Goal: Check status: Check status

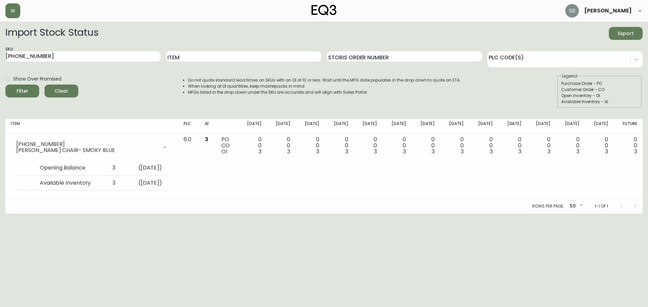
click at [60, 91] on span "Clear" at bounding box center [61, 91] width 23 height 8
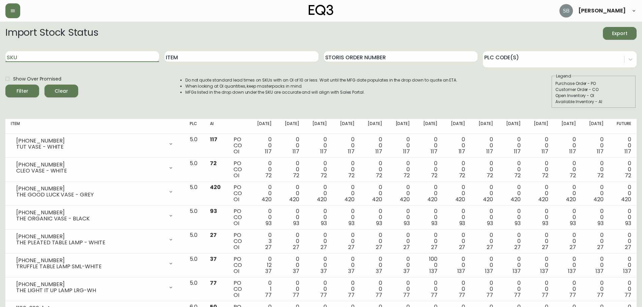
click at [27, 57] on input "SKU" at bounding box center [82, 56] width 154 height 11
paste input "[PHONE_NUMBER]"
type input "[PHONE_NUMBER]"
click at [5, 85] on button "Filter" at bounding box center [22, 91] width 34 height 13
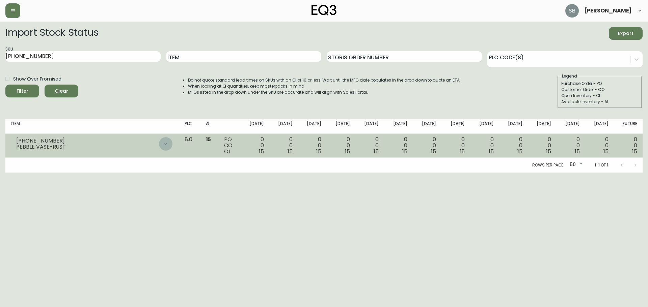
click at [168, 144] on icon at bounding box center [165, 143] width 5 height 5
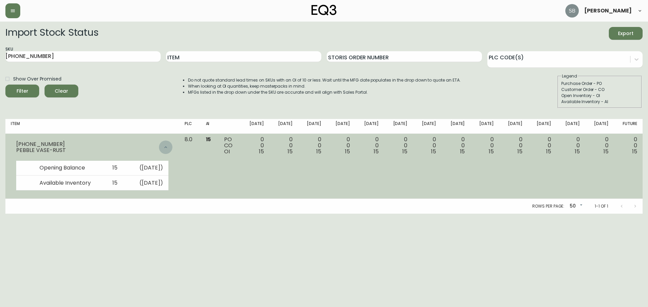
click at [168, 146] on icon at bounding box center [165, 147] width 5 height 5
